Goal: Transaction & Acquisition: Register for event/course

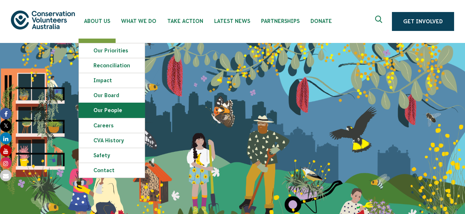
click at [105, 108] on link "Our People" at bounding box center [112, 110] width 66 height 15
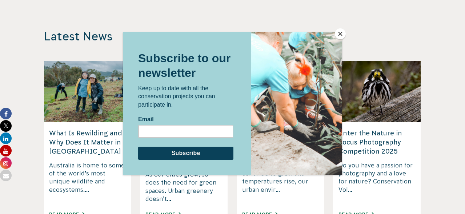
scroll to position [945, 0]
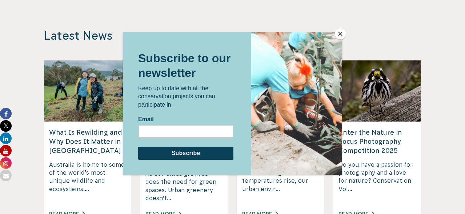
click at [152, 7] on div at bounding box center [232, 107] width 465 height 214
click at [339, 34] on button "Close" at bounding box center [340, 33] width 11 height 11
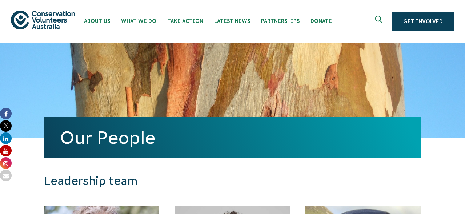
scroll to position [0, 0]
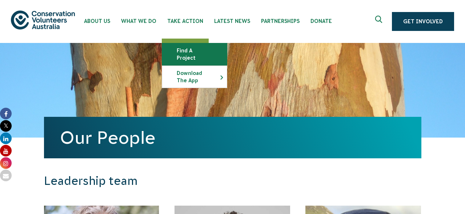
click at [189, 49] on link "Find a project" at bounding box center [194, 54] width 65 height 22
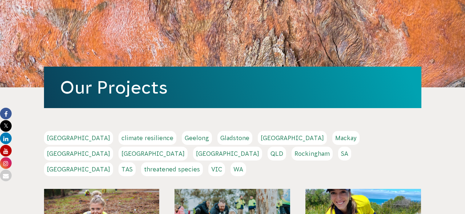
scroll to position [53, 0]
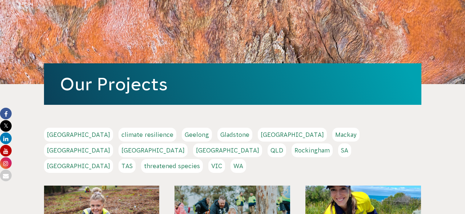
click at [113, 143] on link "Melbourne" at bounding box center [78, 150] width 69 height 14
click at [113, 159] on link "Sydney" at bounding box center [78, 166] width 69 height 14
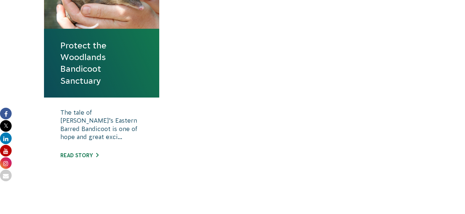
scroll to position [326, 0]
click at [83, 41] on link "Protect the Woodlands Bandicoot Sanctuary" at bounding box center [101, 62] width 83 height 47
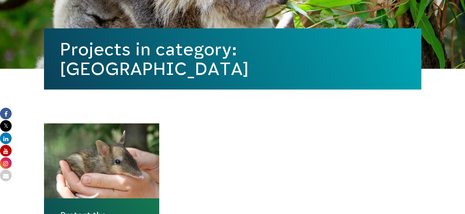
scroll to position [89, 0]
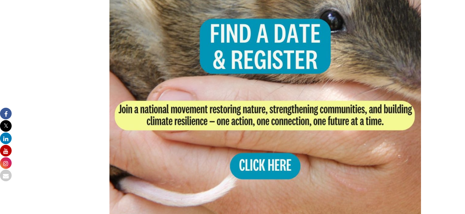
scroll to position [1477, 0]
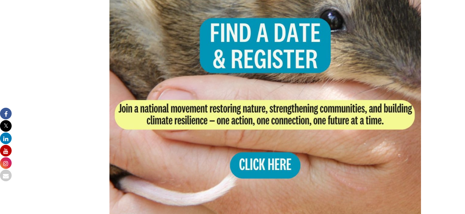
click at [266, 153] on img at bounding box center [265, 65] width 312 height 312
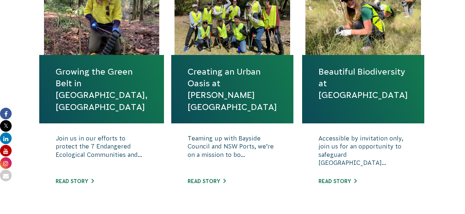
scroll to position [299, 0]
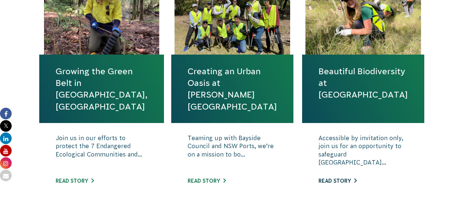
click at [339, 178] on link "Read story" at bounding box center [337, 181] width 38 height 6
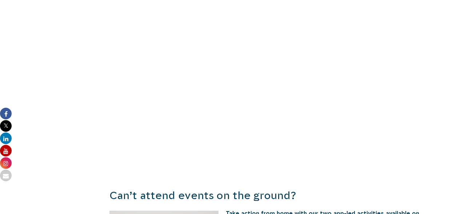
scroll to position [602, 0]
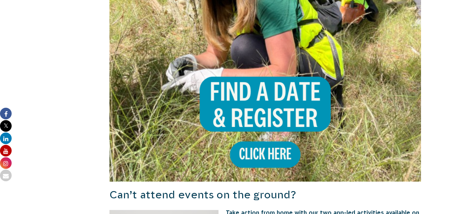
click at [264, 87] on img at bounding box center [265, 26] width 312 height 312
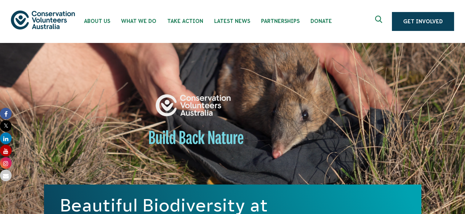
scroll to position [0, 0]
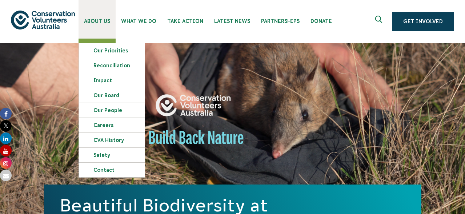
click at [102, 20] on span "About Us" at bounding box center [97, 21] width 26 height 6
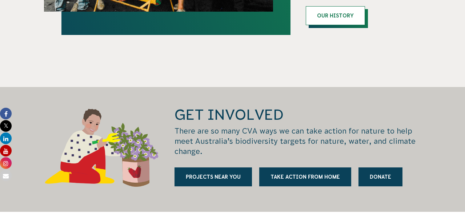
scroll to position [897, 0]
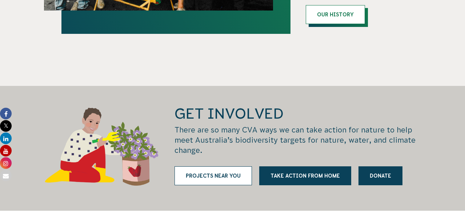
click at [221, 166] on link "Projects near you" at bounding box center [212, 175] width 77 height 19
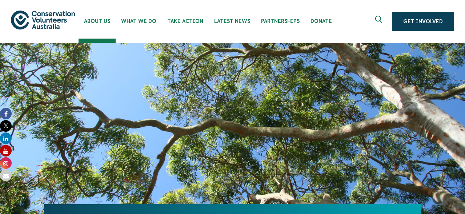
scroll to position [0, 0]
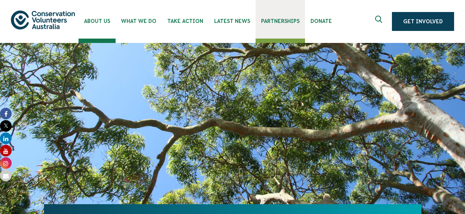
click at [270, 22] on span "Partnerships" at bounding box center [280, 21] width 39 height 6
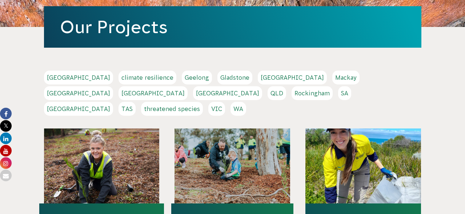
scroll to position [114, 0]
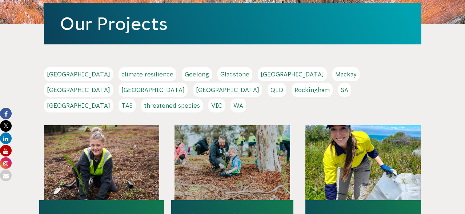
click at [61, 74] on link "Adelaide" at bounding box center [78, 74] width 69 height 14
click at [217, 75] on link "Gladstone" at bounding box center [234, 74] width 35 height 14
click at [136, 98] on link "TAS" at bounding box center [126, 105] width 17 height 14
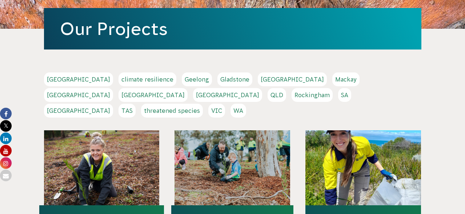
scroll to position [108, 0]
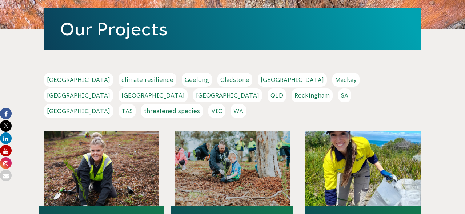
click at [113, 104] on link "Sydney" at bounding box center [78, 111] width 69 height 14
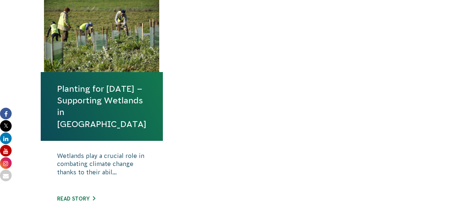
scroll to position [284, 0]
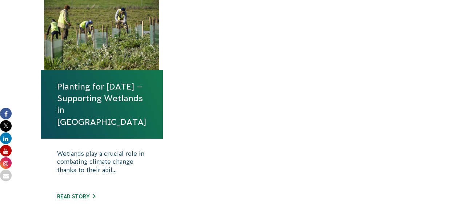
click at [93, 107] on link "Planting for [DATE] – Supporting Wetlands in [GEOGRAPHIC_DATA]" at bounding box center [101, 104] width 89 height 47
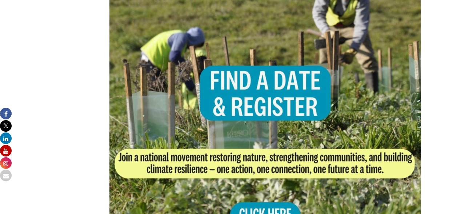
scroll to position [464, 0]
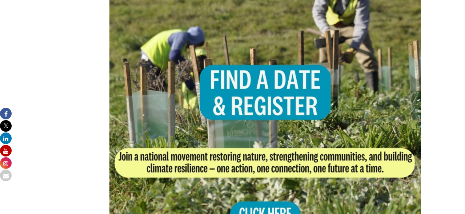
click at [270, 82] on img at bounding box center [265, 113] width 312 height 312
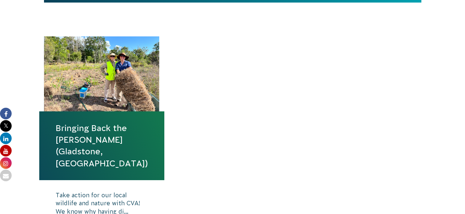
scroll to position [243, 0]
click at [102, 122] on link "Bringing Back the Bush (Gladstone, QLD)" at bounding box center [102, 145] width 92 height 47
click at [111, 68] on div at bounding box center [102, 73] width 116 height 75
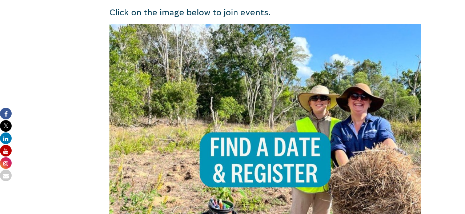
scroll to position [516, 0]
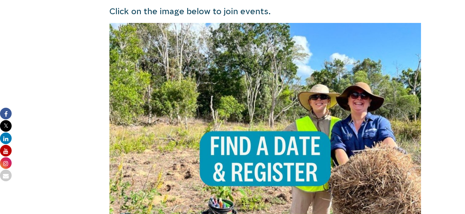
click at [239, 116] on img at bounding box center [265, 179] width 312 height 312
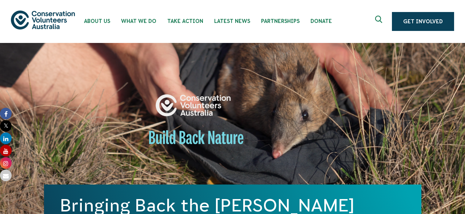
scroll to position [0, 0]
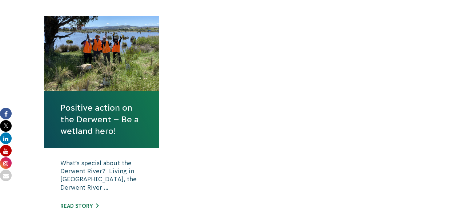
scroll to position [273, 0]
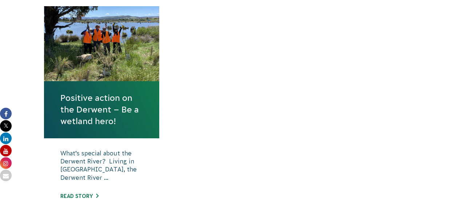
click at [86, 98] on link "Positive action on the Derwent – Be a wetland hero!" at bounding box center [101, 109] width 83 height 35
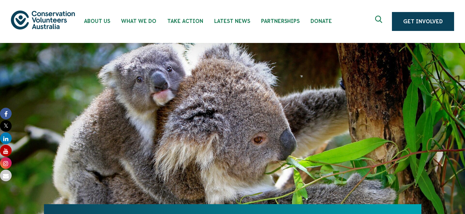
scroll to position [0, 0]
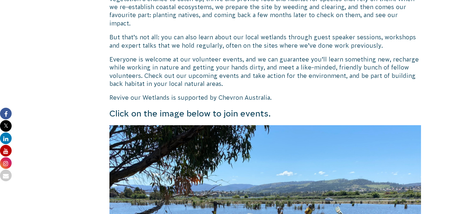
scroll to position [555, 0]
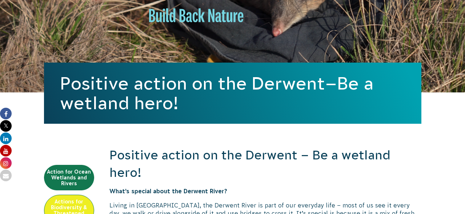
scroll to position [128, 0]
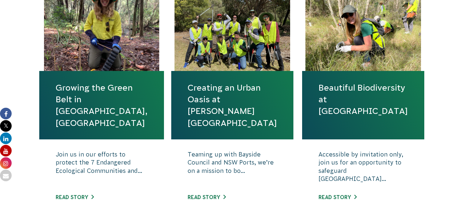
scroll to position [284, 0]
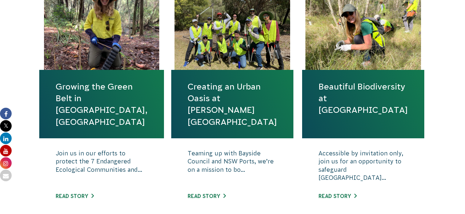
click at [101, 85] on link "Growing the Green Belt in Rockdale, Sydney" at bounding box center [102, 104] width 92 height 47
click at [212, 86] on link "Creating an Urban Oasis at Sir Joseph Banks Park" at bounding box center [231, 104] width 89 height 47
click at [349, 93] on link "Beautiful Biodiversity at Londonderry Woodland" at bounding box center [362, 98] width 89 height 35
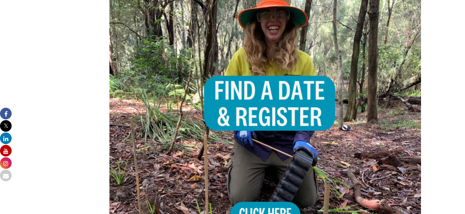
scroll to position [516, 0]
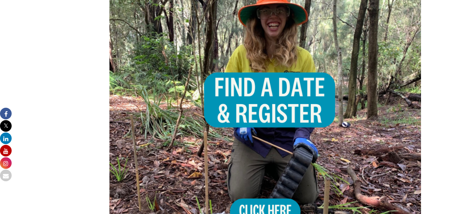
click at [262, 192] on img at bounding box center [265, 110] width 312 height 312
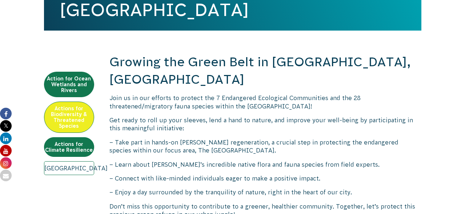
scroll to position [214, 0]
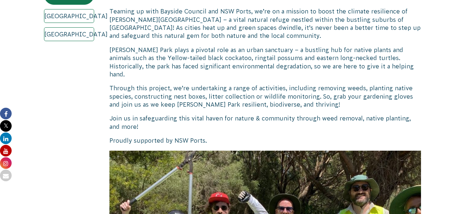
scroll to position [309, 0]
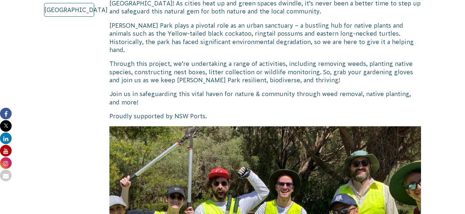
click at [259, 90] on p "Join us in safeguarding this vital haven for nature & community through weed re…" at bounding box center [265, 98] width 312 height 16
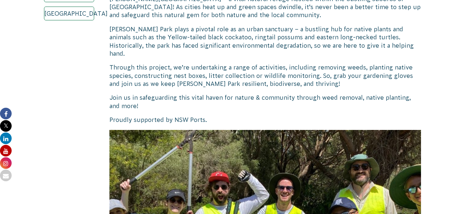
scroll to position [302, 0]
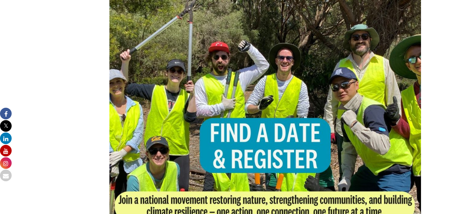
scroll to position [457, 0]
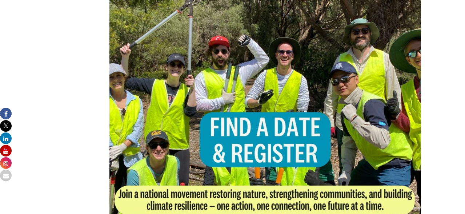
click at [240, 119] on img at bounding box center [265, 150] width 312 height 312
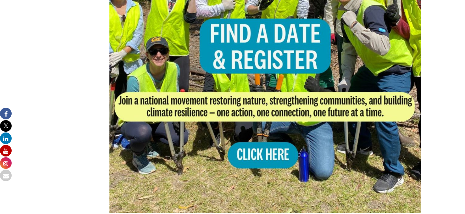
scroll to position [556, 0]
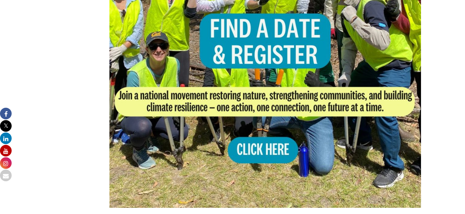
click at [254, 133] on img at bounding box center [265, 52] width 312 height 312
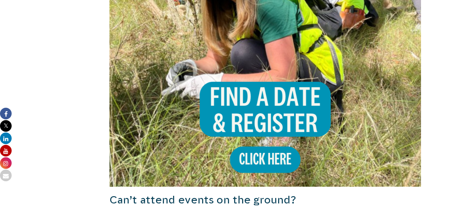
scroll to position [614, 0]
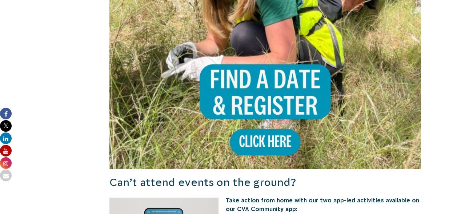
click at [267, 129] on img at bounding box center [265, 13] width 312 height 312
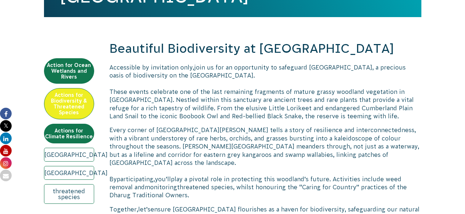
scroll to position [226, 0]
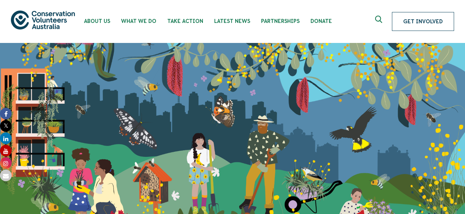
click at [429, 17] on link "Get Involved" at bounding box center [423, 21] width 62 height 19
